Goal: Communication & Community: Answer question/provide support

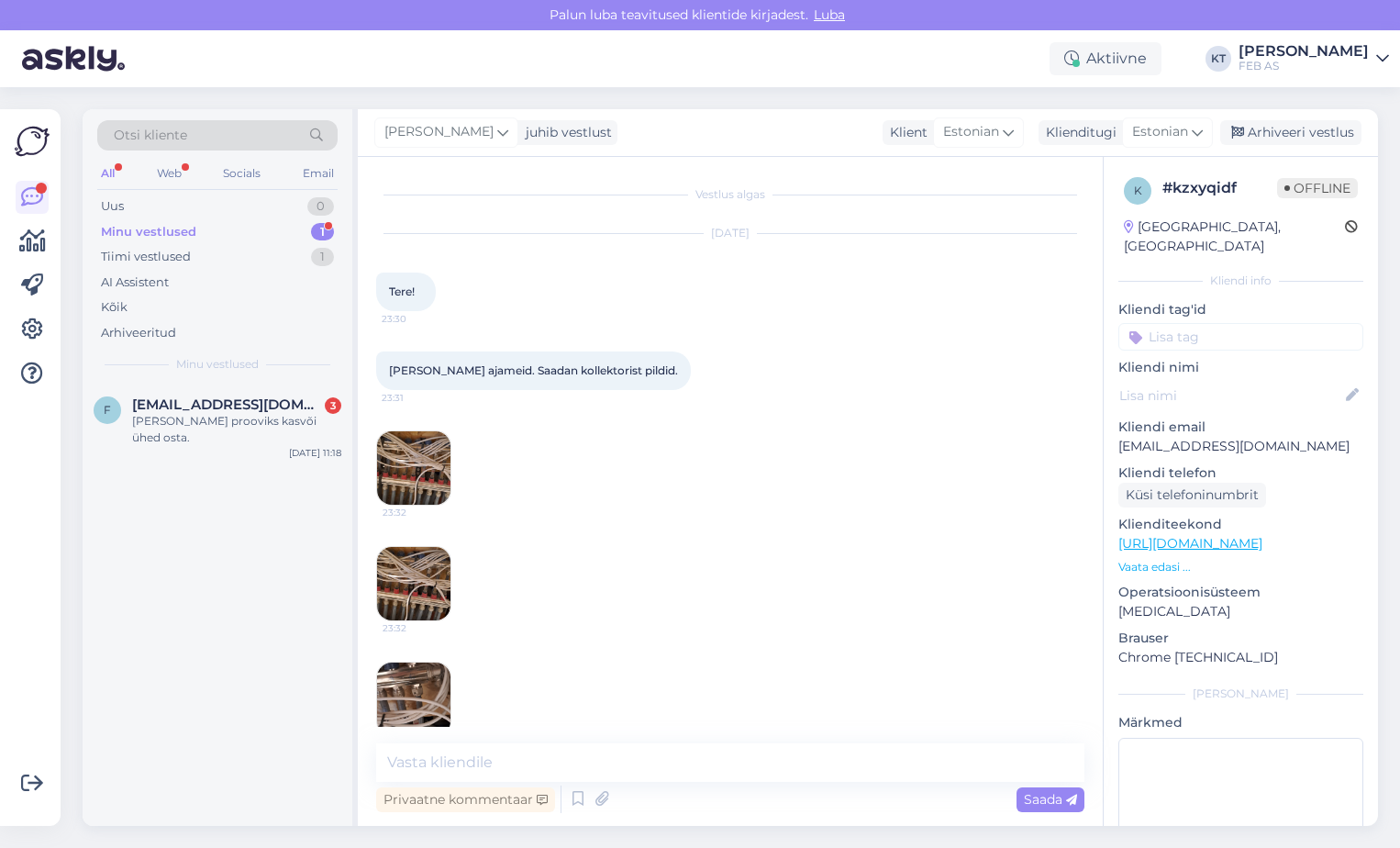
scroll to position [985, 0]
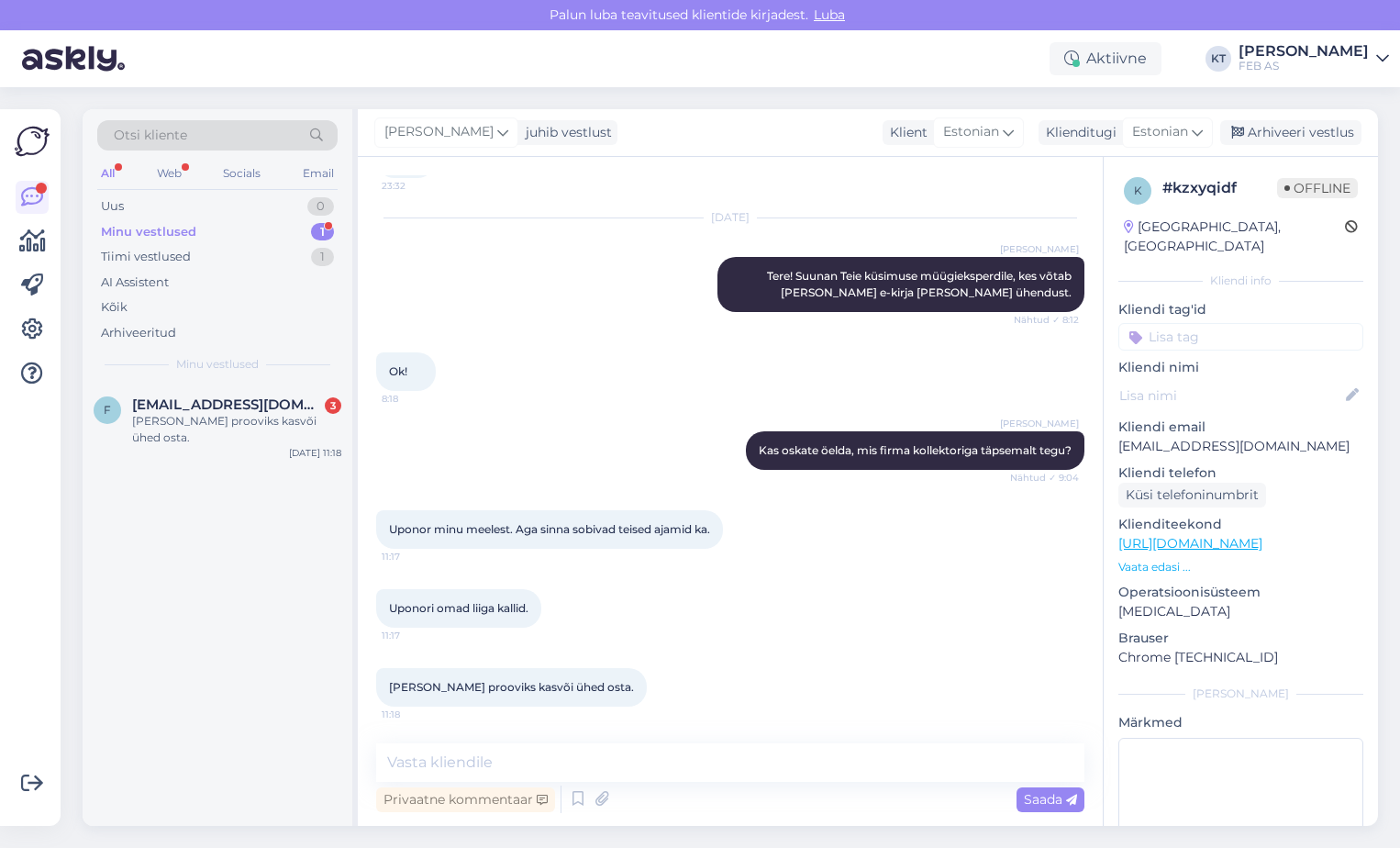
click at [191, 227] on div "Minu vestlused" at bounding box center [149, 232] width 95 height 19
click at [173, 393] on div "f [EMAIL_ADDRESS][DOMAIN_NAME] 3 [PERSON_NAME] prooviks kasvõi ühed osta. [DATE…" at bounding box center [217, 425] width 270 height 82
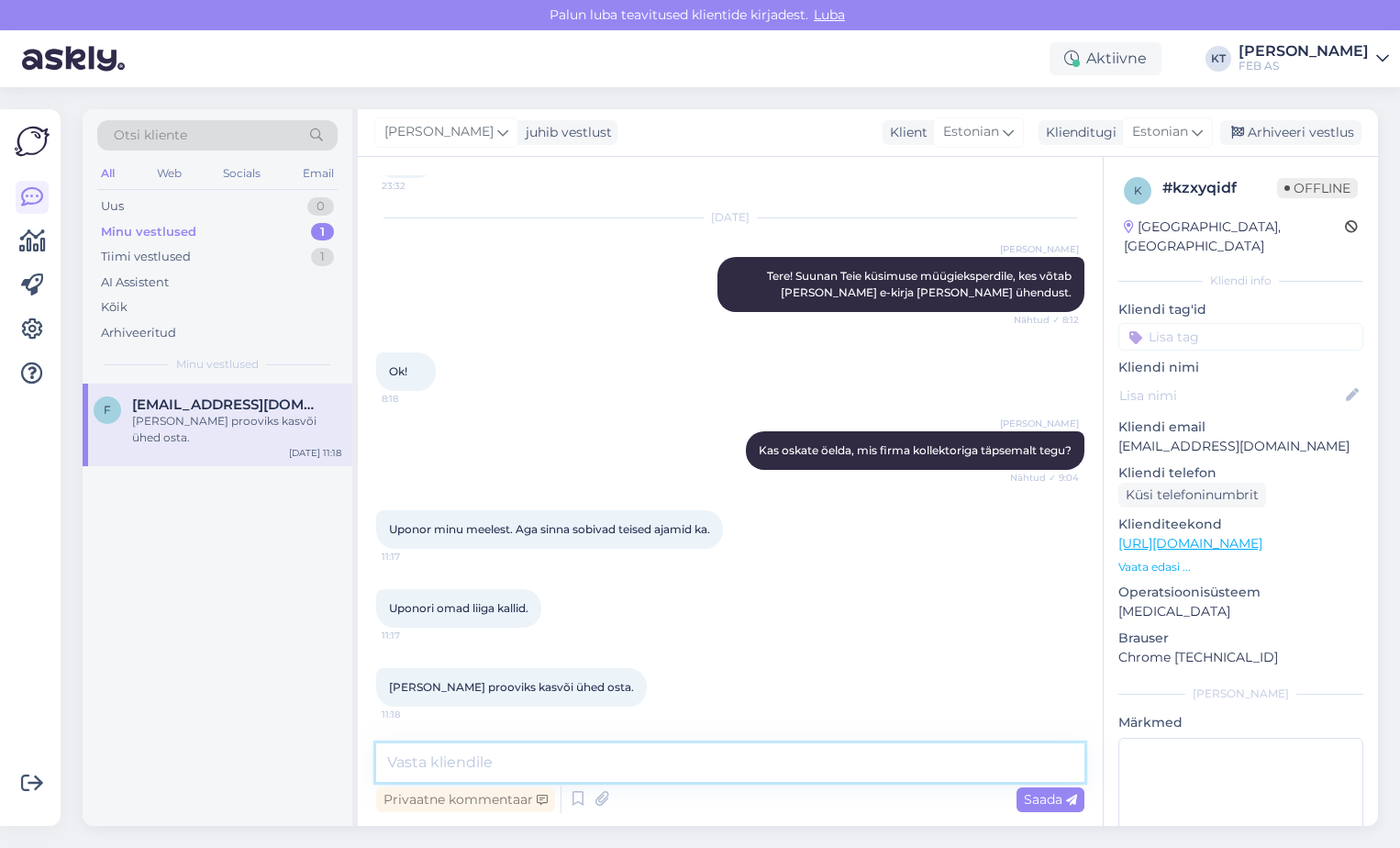
click at [499, 753] on textarea at bounding box center [730, 762] width 708 height 38
click at [487, 765] on textarea at bounding box center [730, 762] width 708 height 38
click at [485, 765] on textarea at bounding box center [730, 762] width 708 height 38
click at [507, 766] on textarea at bounding box center [730, 762] width 708 height 38
click at [501, 765] on textarea at bounding box center [730, 762] width 708 height 38
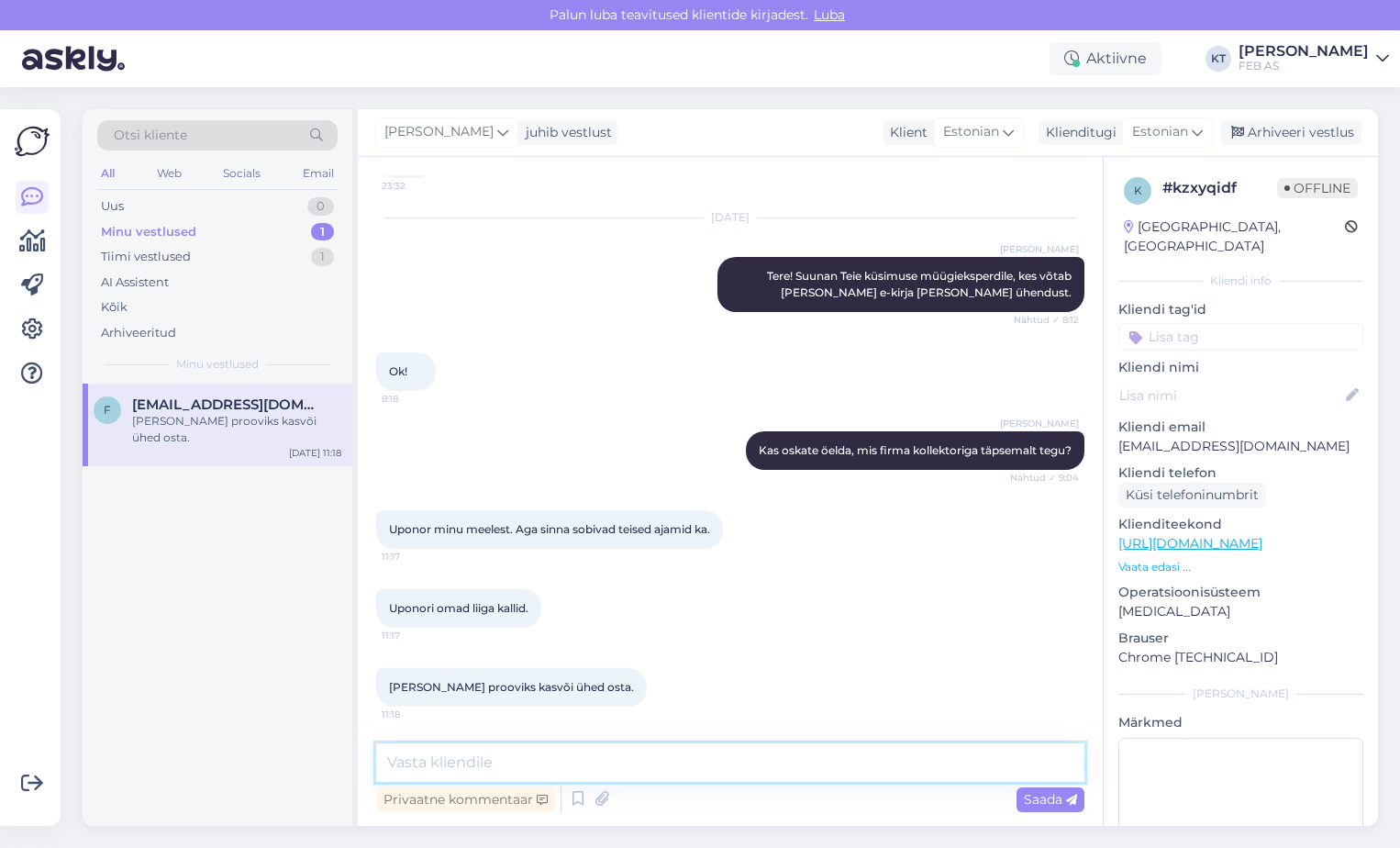
click at [500, 765] on textarea at bounding box center [730, 762] width 708 height 38
type textarea "Aitäh, [PERSON_NAME] info edasi müügieksperdile, kes võtab Teiega ühendust."
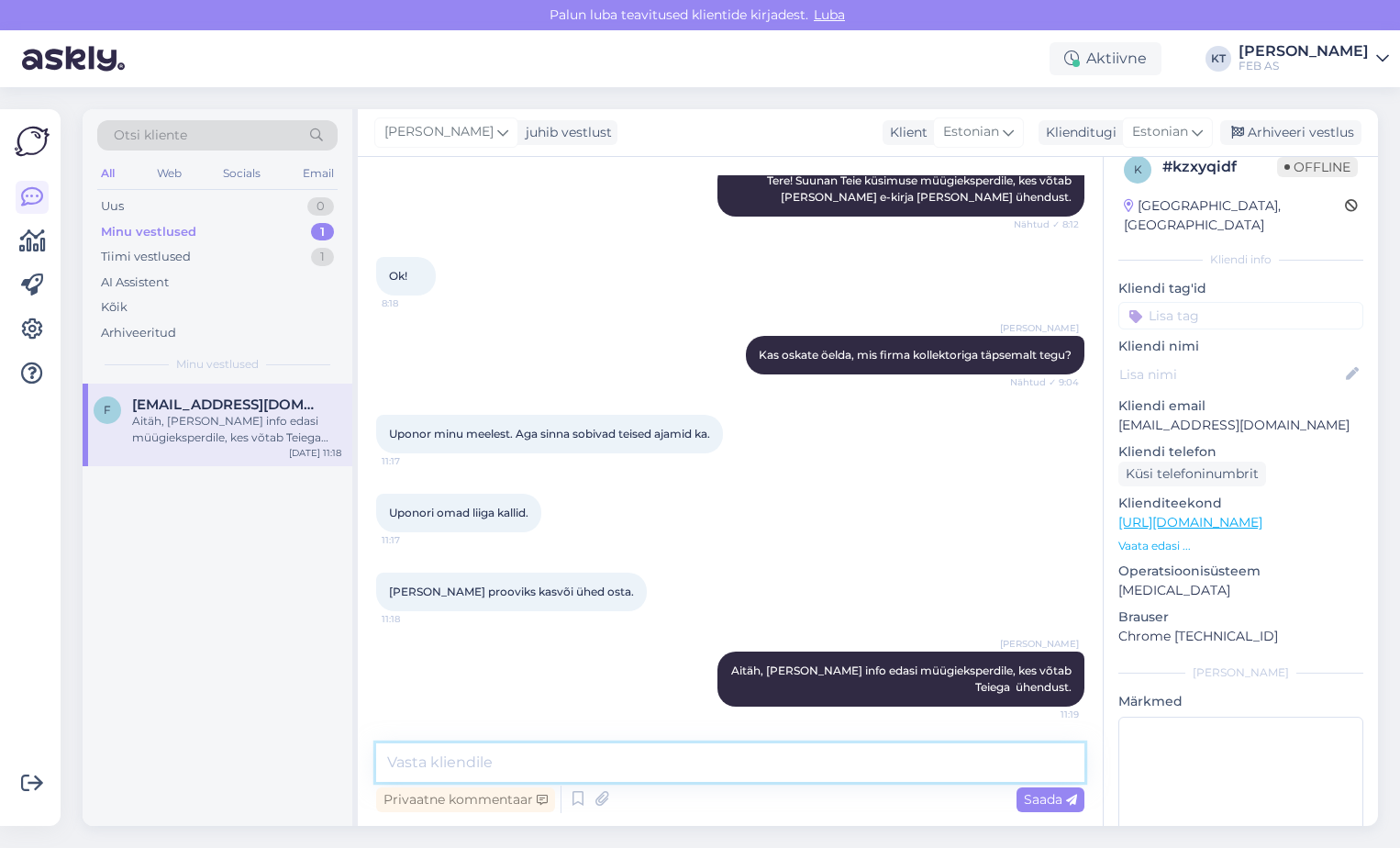
scroll to position [85, 0]
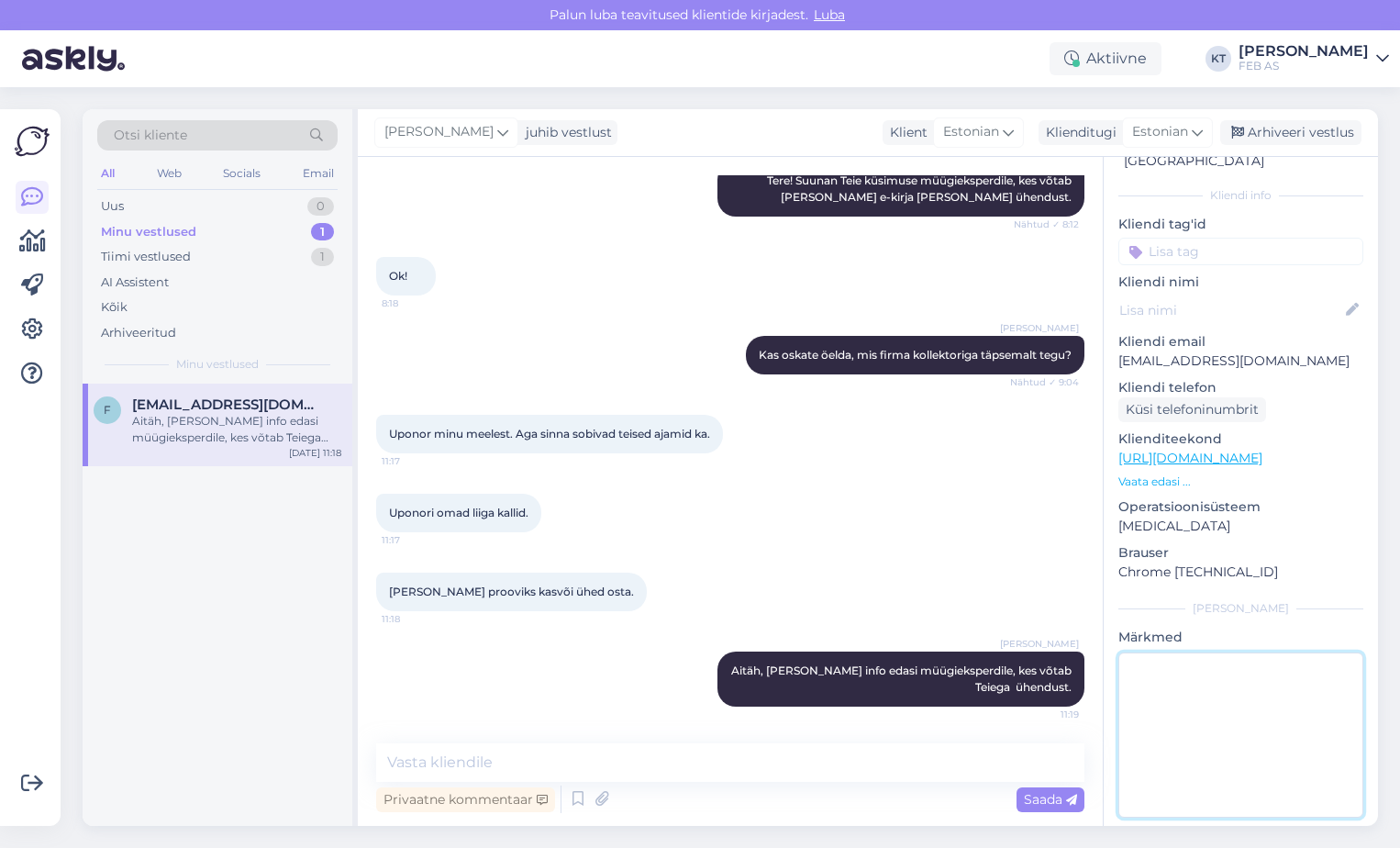
click at [1182, 680] on textarea at bounding box center [1241, 735] width 245 height 165
type textarea "A"
type textarea "[PERSON_NAME]"
click at [1234, 628] on p "Märkmed" at bounding box center [1241, 637] width 245 height 20
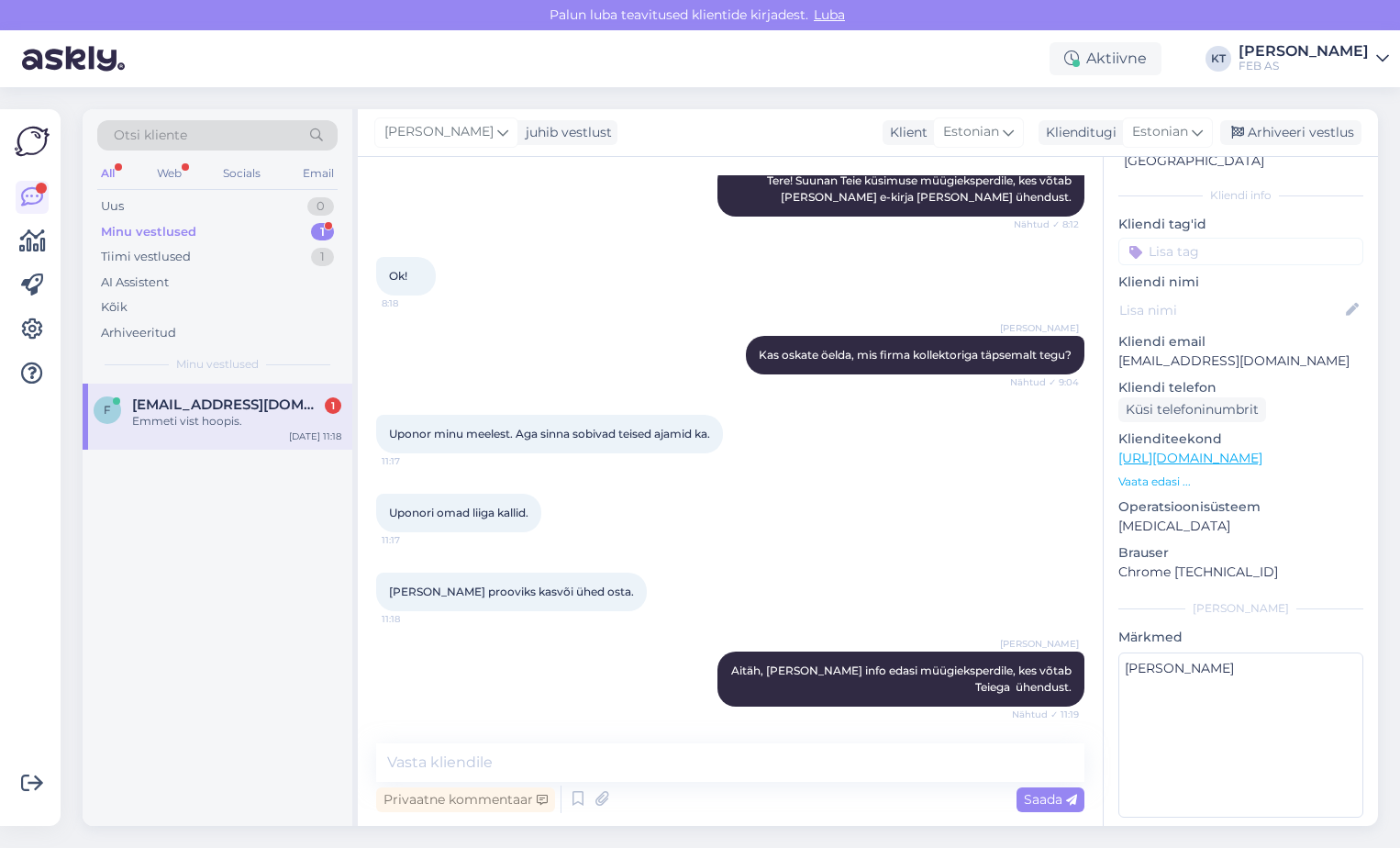
scroll to position [1159, 0]
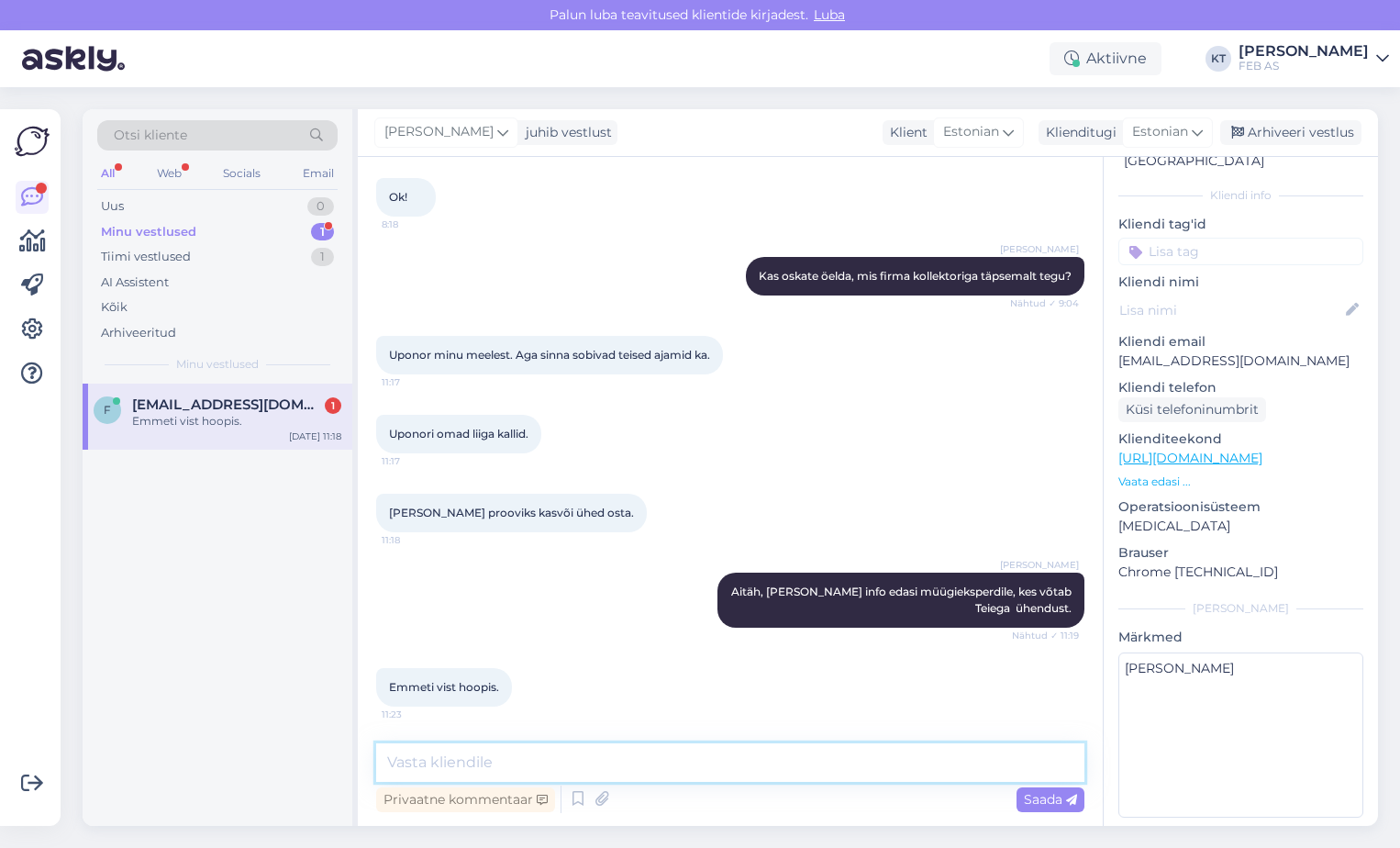
click at [515, 763] on textarea at bounding box center [730, 762] width 708 height 38
click at [474, 758] on textarea at bounding box center [730, 762] width 708 height 38
click at [460, 769] on textarea at bounding box center [730, 762] width 708 height 38
click at [152, 396] on div "f [EMAIL_ADDRESS][DOMAIN_NAME] 1 Emmeti vist hoopis. [DATE] 11:18" at bounding box center [217, 417] width 270 height 66
click at [563, 763] on textarea at bounding box center [730, 762] width 708 height 38
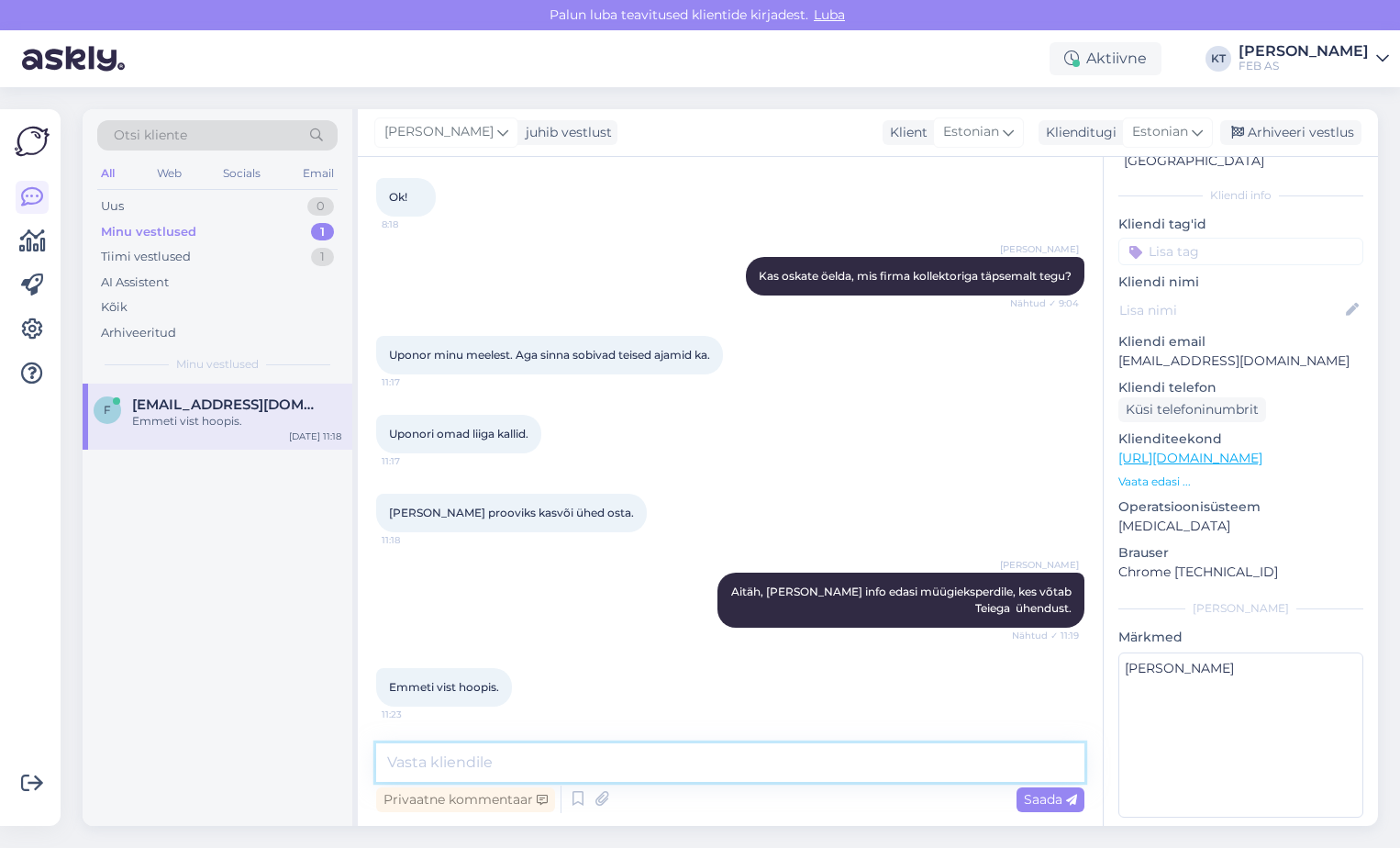
click at [549, 772] on textarea at bounding box center [730, 762] width 708 height 38
click at [582, 765] on textarea at bounding box center [730, 762] width 708 height 38
click at [493, 685] on span "Emmeti vist hoopis." at bounding box center [445, 686] width 110 height 14
click at [530, 753] on textarea at bounding box center [730, 762] width 708 height 38
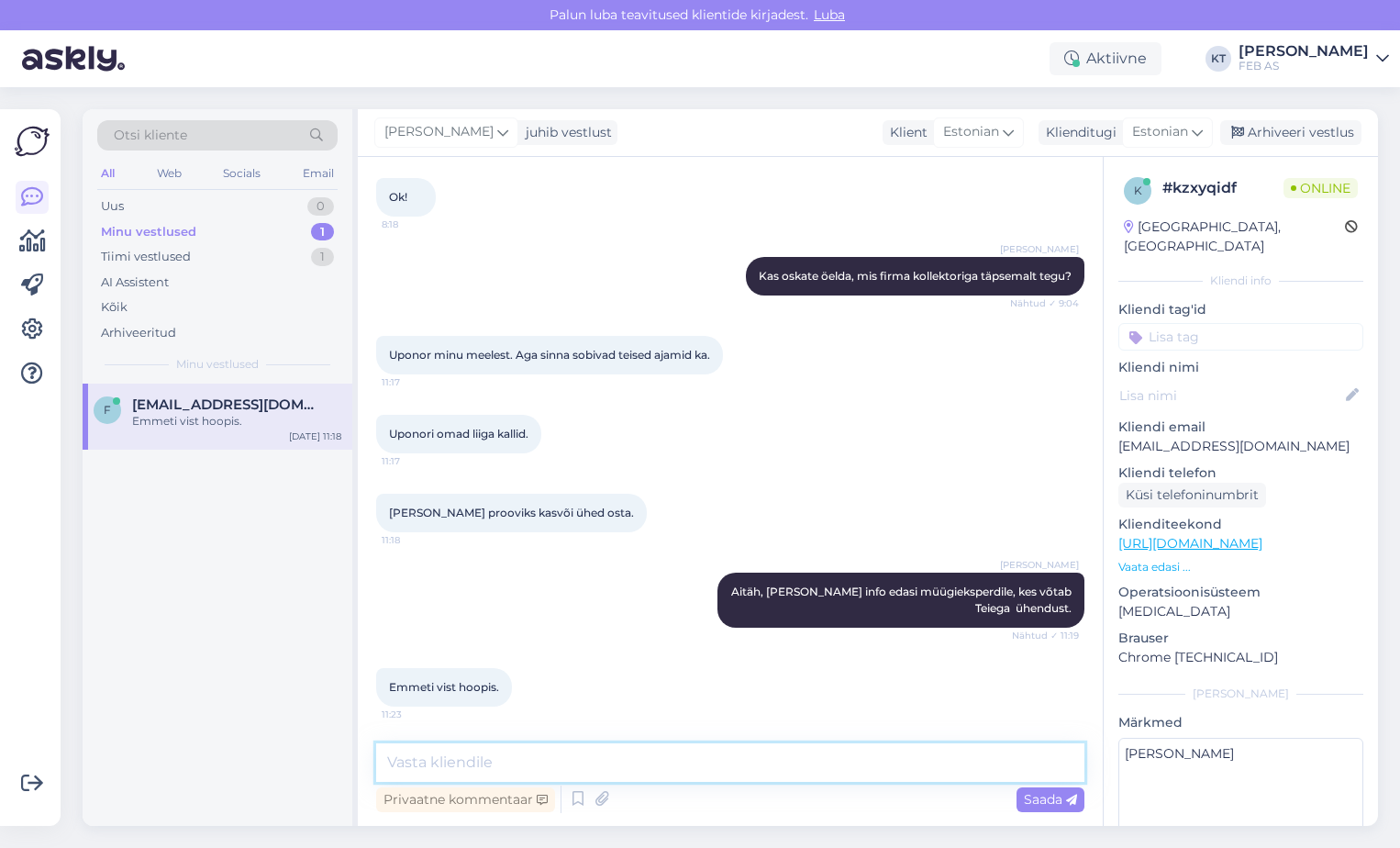
click at [446, 773] on textarea at bounding box center [730, 762] width 708 height 38
click at [437, 769] on textarea at bounding box center [730, 762] width 708 height 38
click at [604, 774] on textarea at bounding box center [730, 762] width 708 height 38
click at [595, 745] on textarea at bounding box center [730, 762] width 708 height 38
click at [601, 763] on textarea at bounding box center [730, 762] width 708 height 38
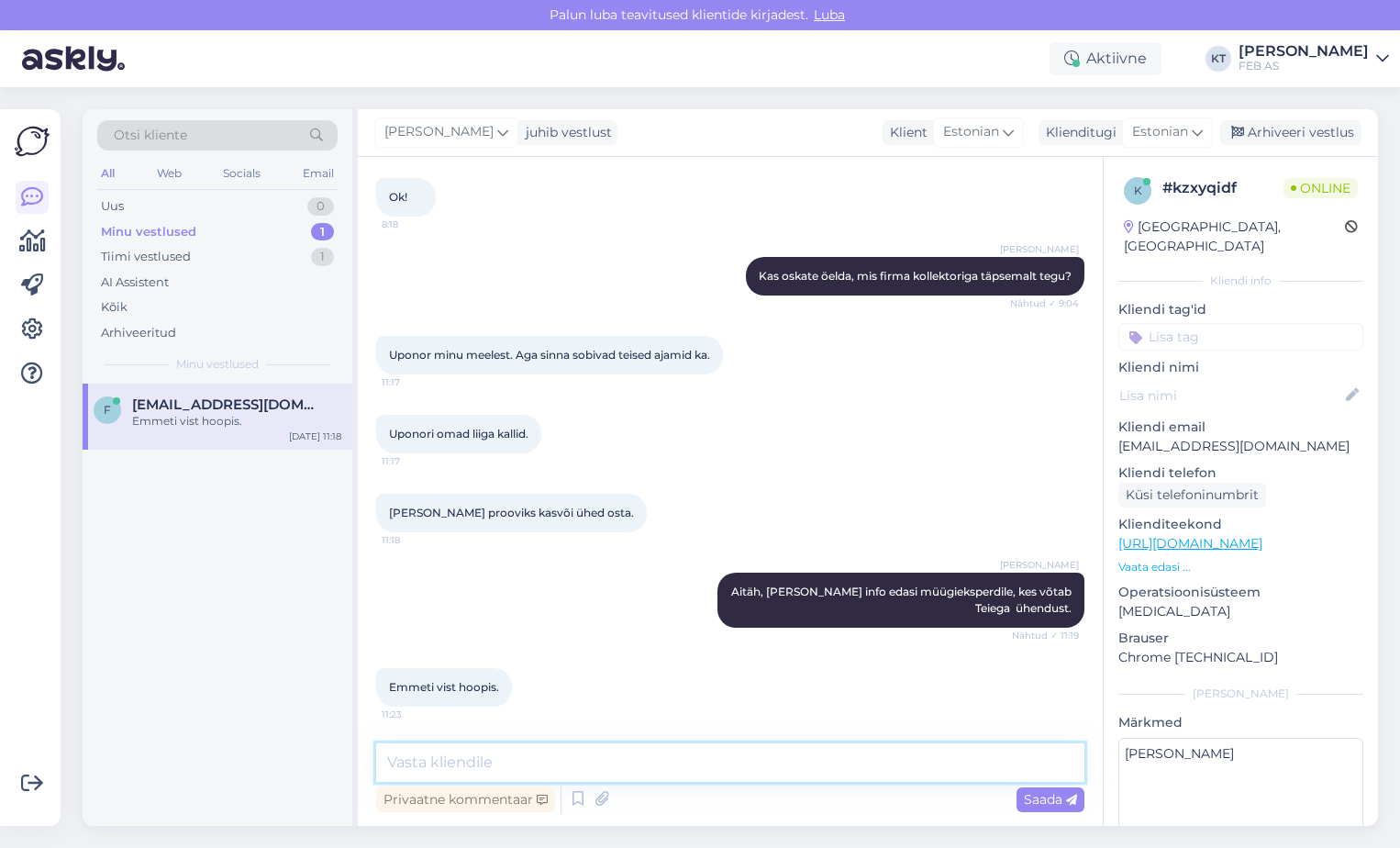
scroll to position [85, 0]
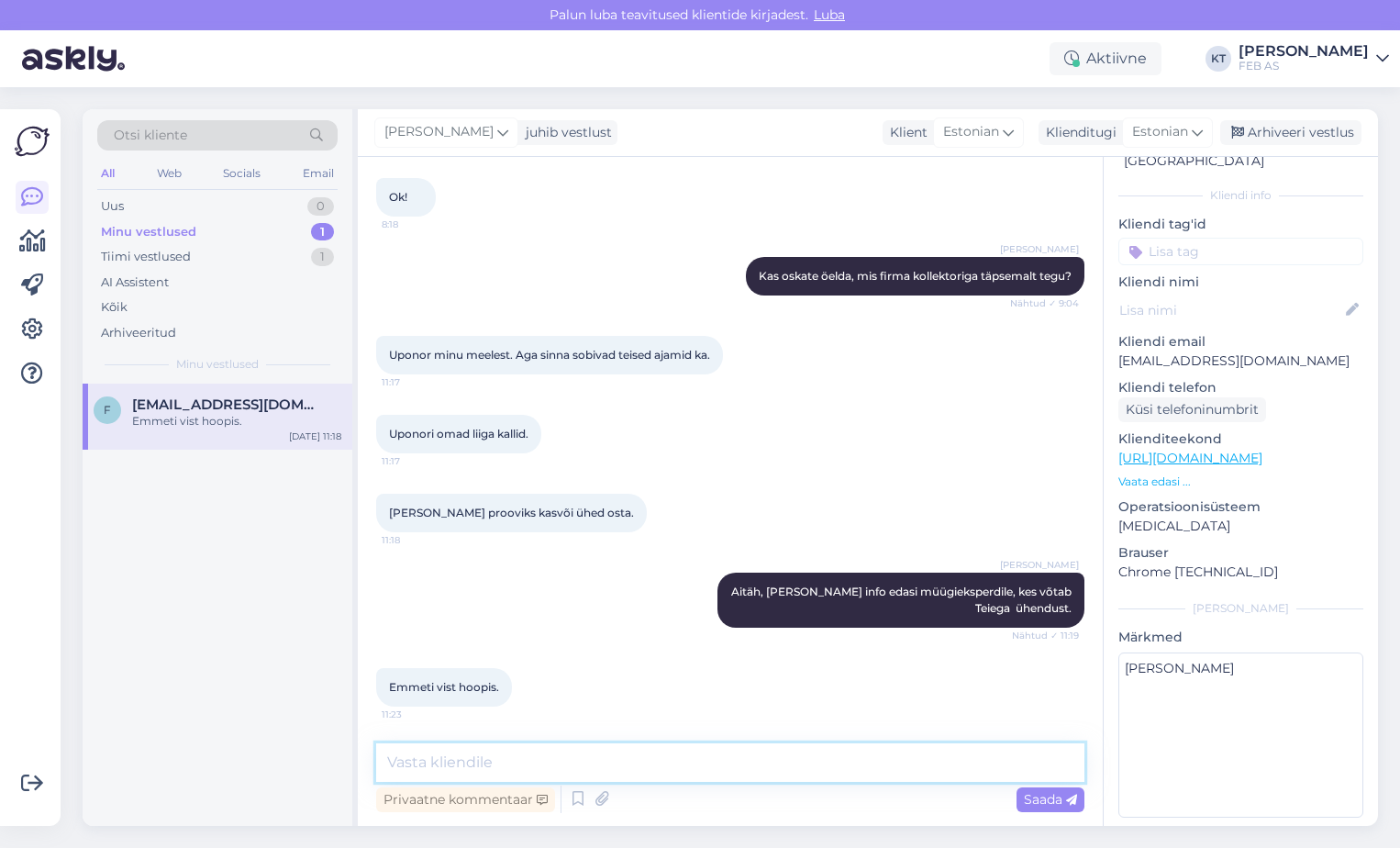
click at [461, 753] on textarea at bounding box center [730, 762] width 708 height 38
type textarea "Kui Teil on siiski Emmeti kollektor, siis me antud kollektorile ajameid ei paku."
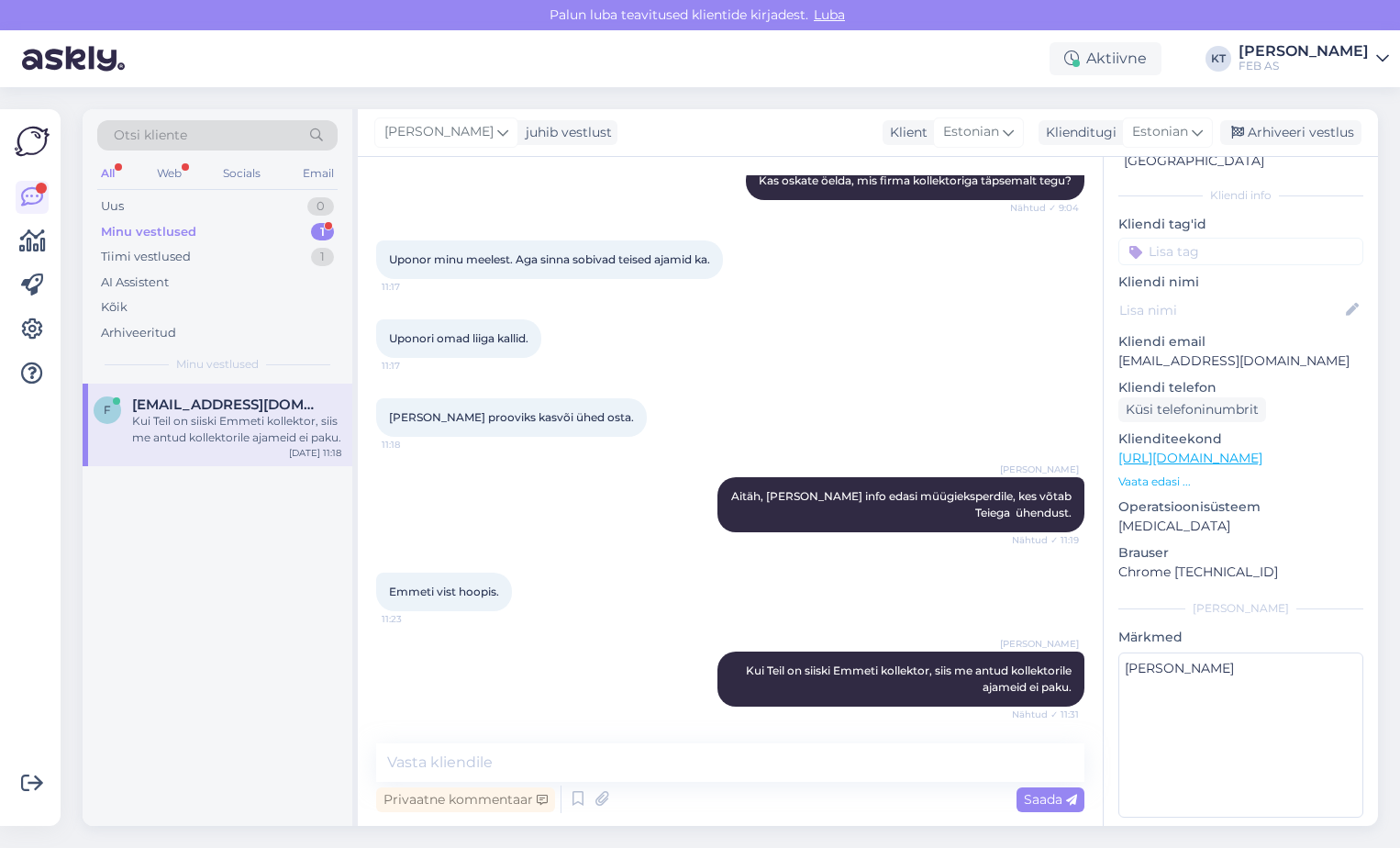
click at [254, 230] on div "Minu vestlused 1" at bounding box center [217, 231] width 241 height 25
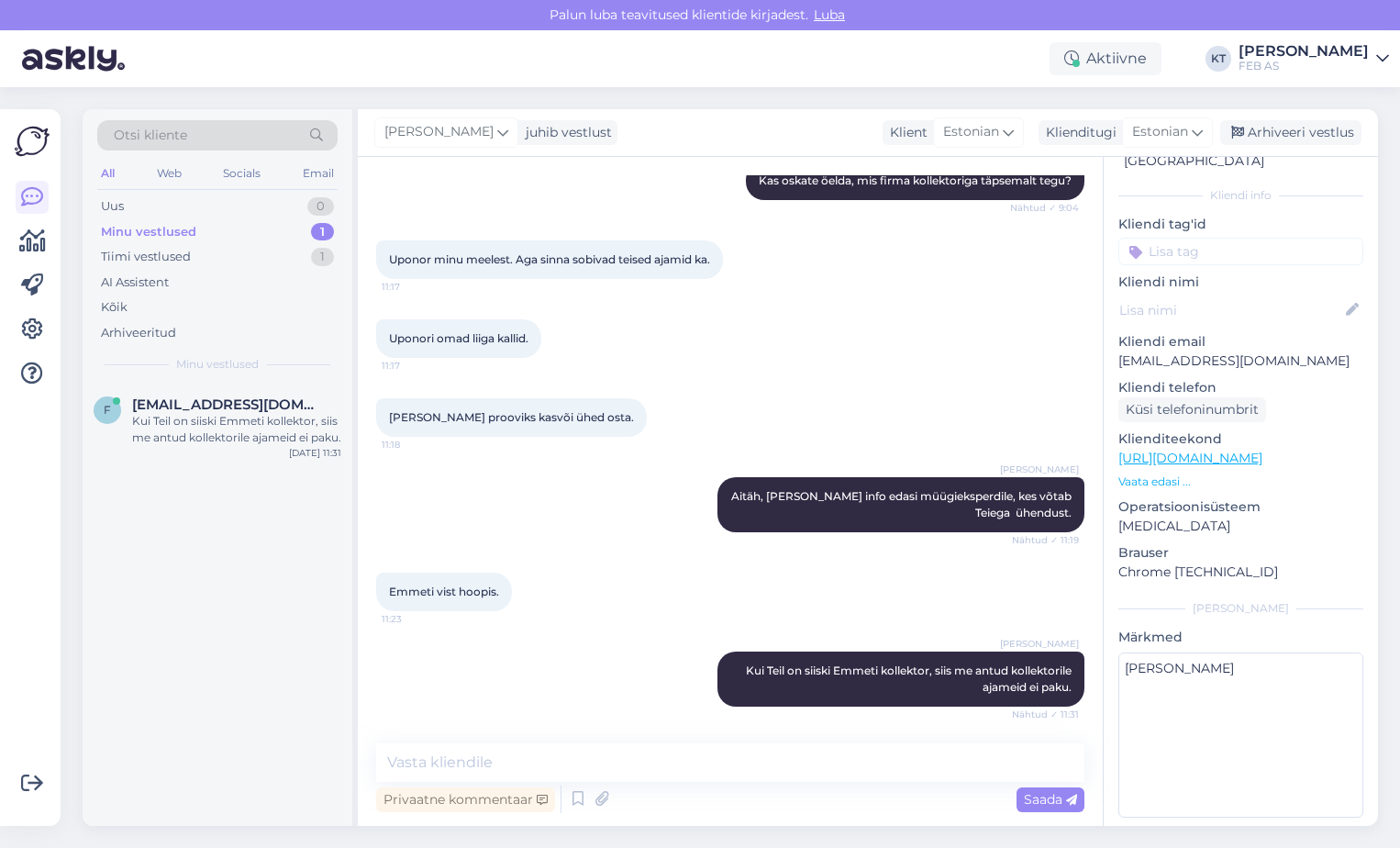
click at [153, 169] on div "All Web Socials Email" at bounding box center [217, 176] width 241 height 28
click at [172, 429] on div "Kui Teil on siiski Emmeti kollektor, siis me antud kollektorile ajameid ei paku." at bounding box center [237, 429] width 210 height 33
